Goal: Transaction & Acquisition: Book appointment/travel/reservation

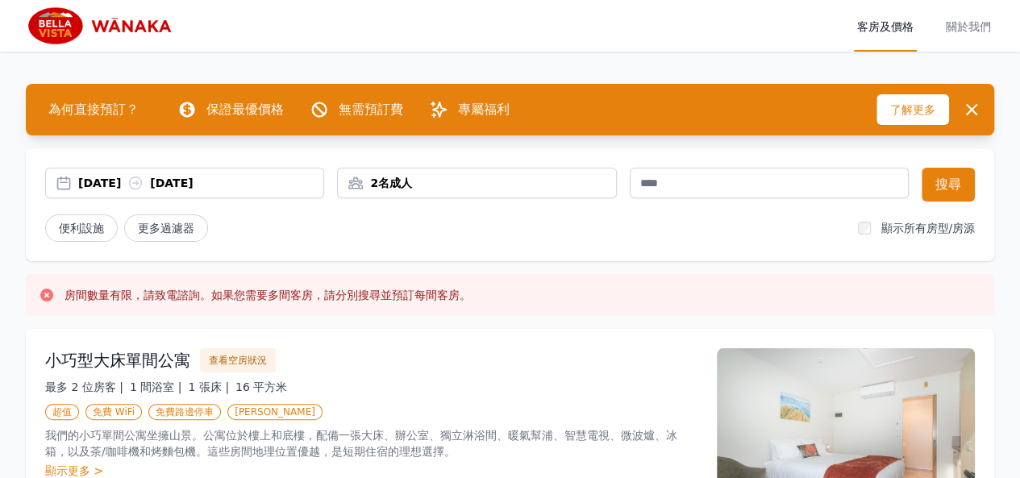
click at [112, 180] on font "[DATE]" at bounding box center [99, 183] width 43 height 13
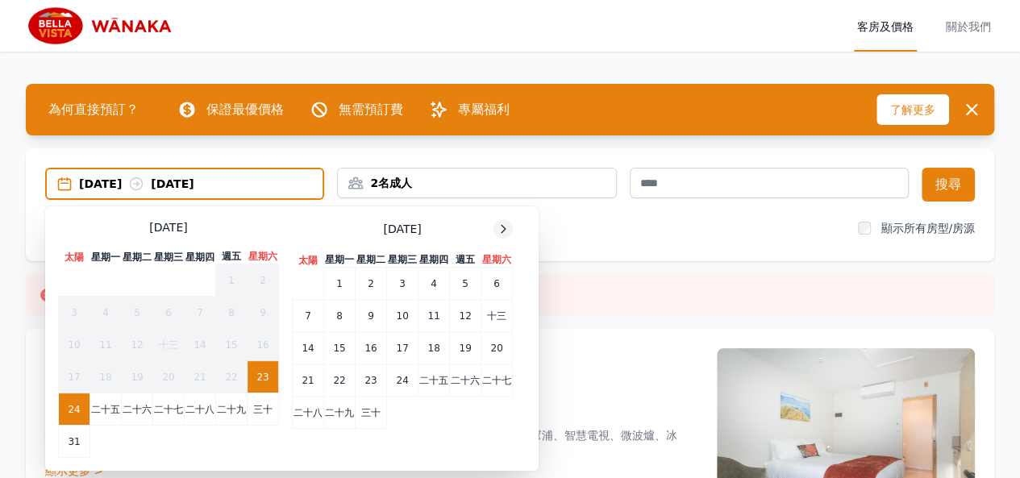
click at [504, 231] on icon at bounding box center [503, 229] width 13 height 13
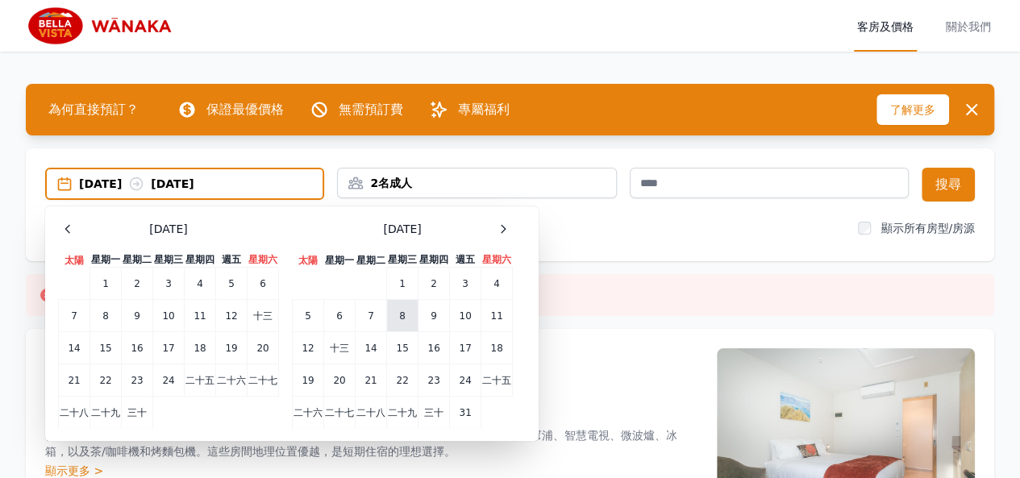
click at [402, 317] on font "8" at bounding box center [402, 316] width 6 height 11
click at [438, 319] on td "9" at bounding box center [434, 315] width 31 height 32
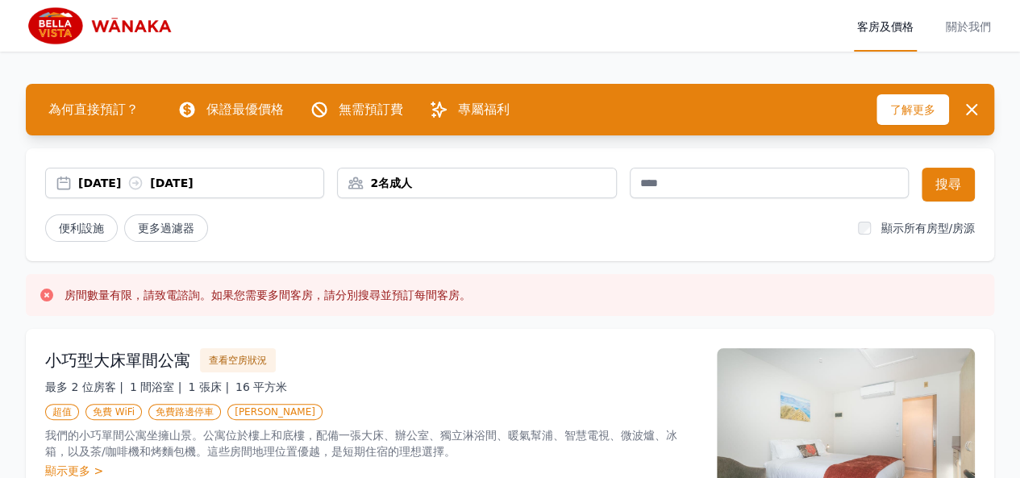
click at [416, 192] on div "2名成人" at bounding box center [476, 183] width 279 height 31
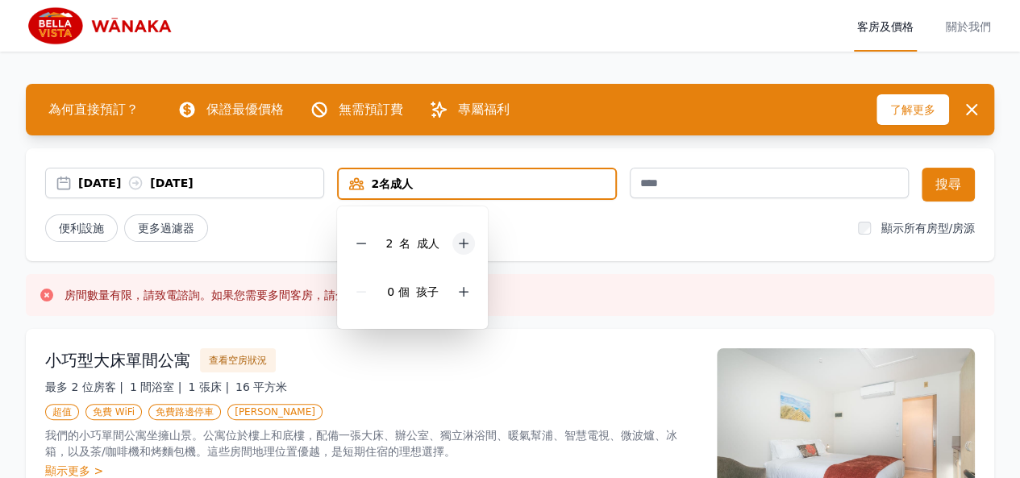
click at [458, 246] on icon at bounding box center [463, 243] width 13 height 13
drag, startPoint x: 458, startPoint y: 244, endPoint x: 479, endPoint y: 230, distance: 25.5
click at [460, 242] on icon at bounding box center [463, 243] width 13 height 13
click at [280, 186] on div "[DATE] [DATE]" at bounding box center [200, 183] width 245 height 16
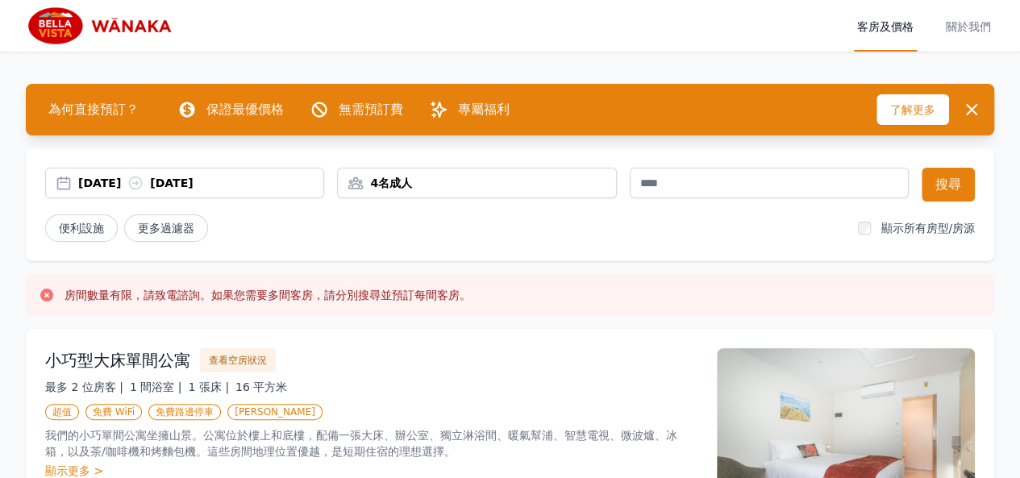
click at [289, 183] on div "[DATE] [DATE]" at bounding box center [200, 183] width 245 height 16
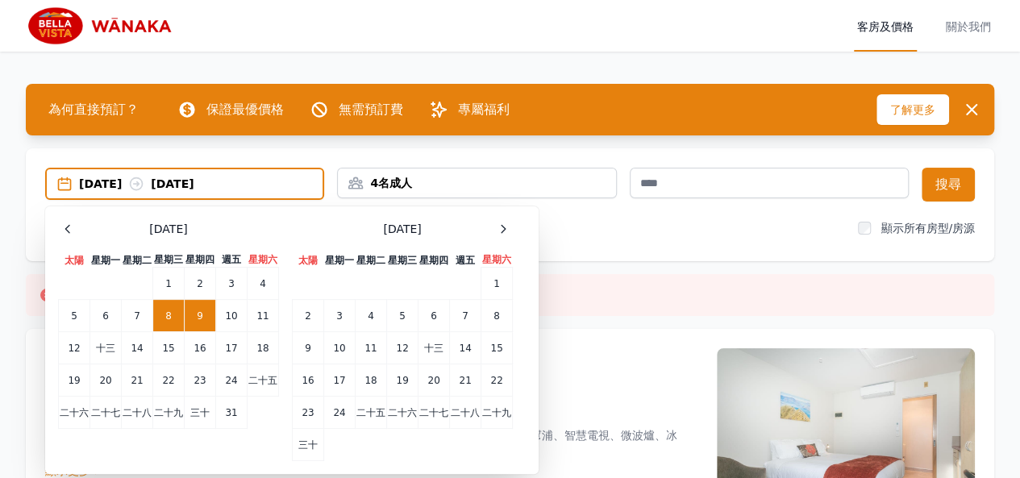
click at [715, 227] on div "便利設施 更多過濾器" at bounding box center [445, 228] width 800 height 27
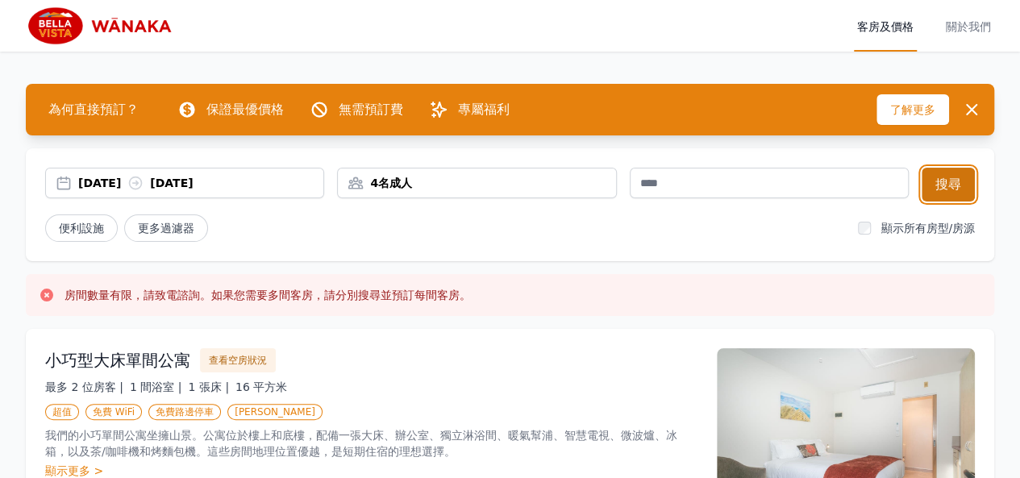
click at [942, 179] on font "搜尋" at bounding box center [949, 184] width 26 height 15
